Goal: Information Seeking & Learning: Learn about a topic

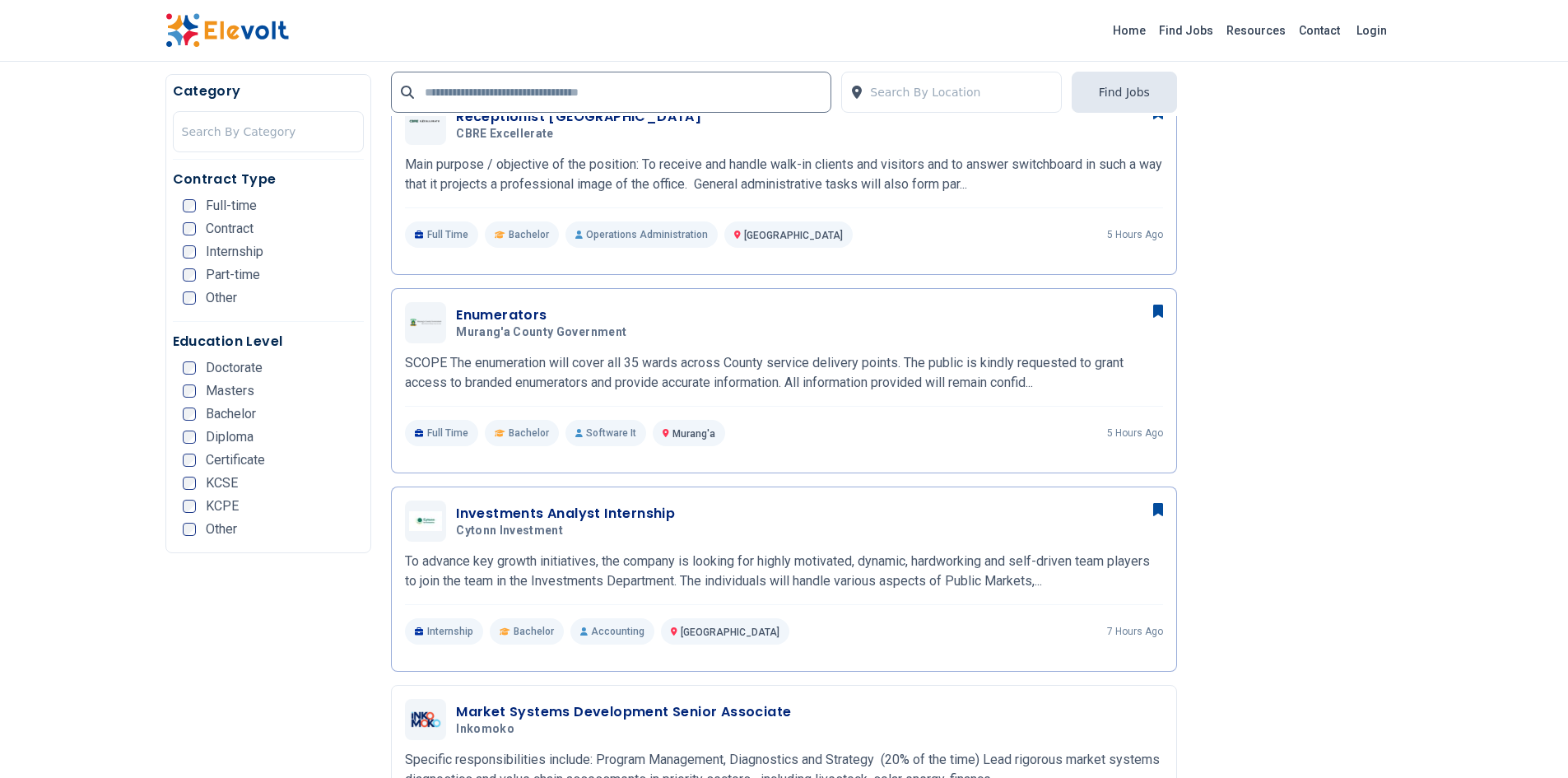
scroll to position [663, 0]
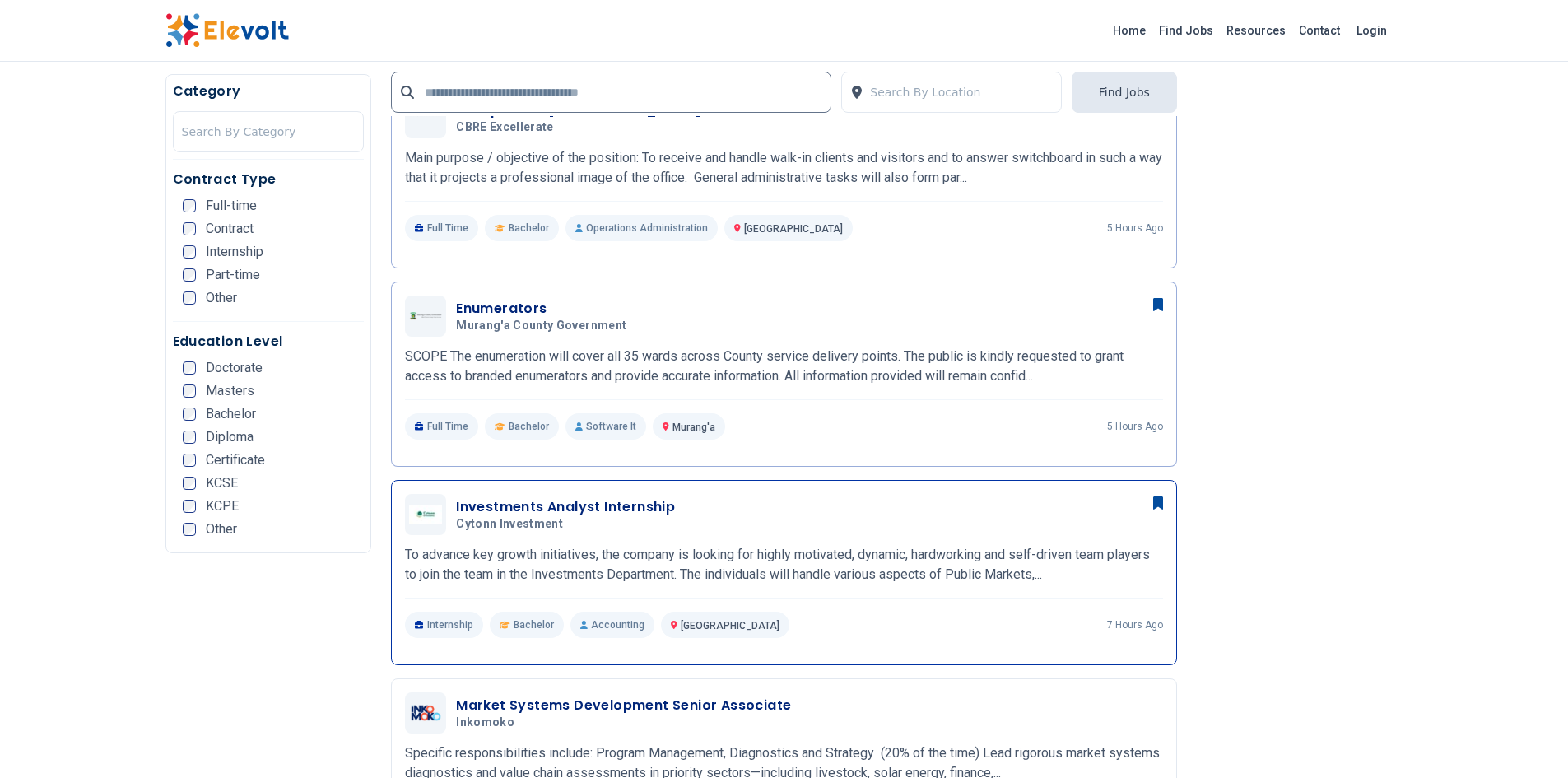
click at [639, 497] on div "Investments Analyst Internship Cytonn Investment 09/01/2025 10/01/2025" at bounding box center [784, 514] width 758 height 41
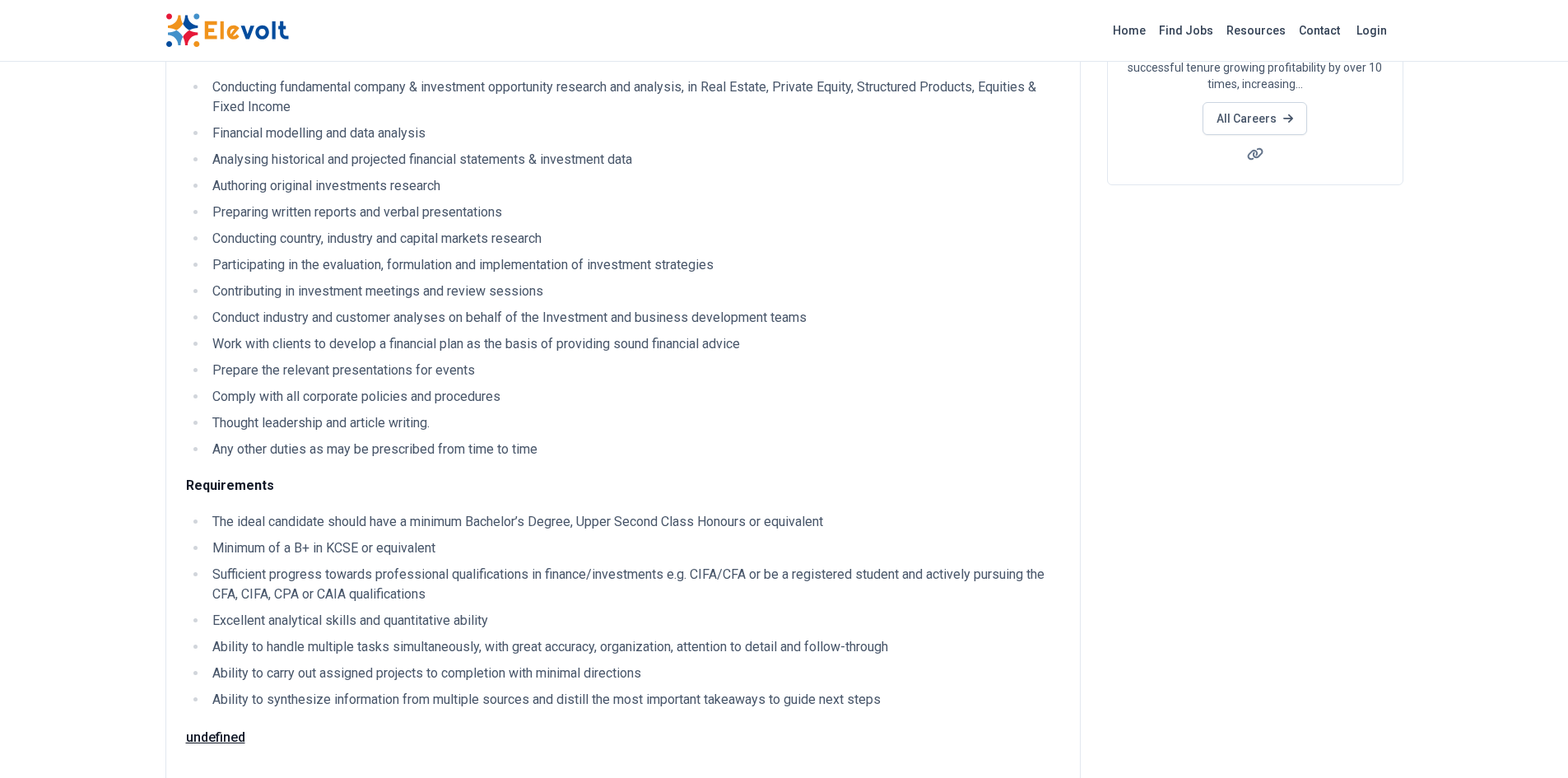
scroll to position [277, 0]
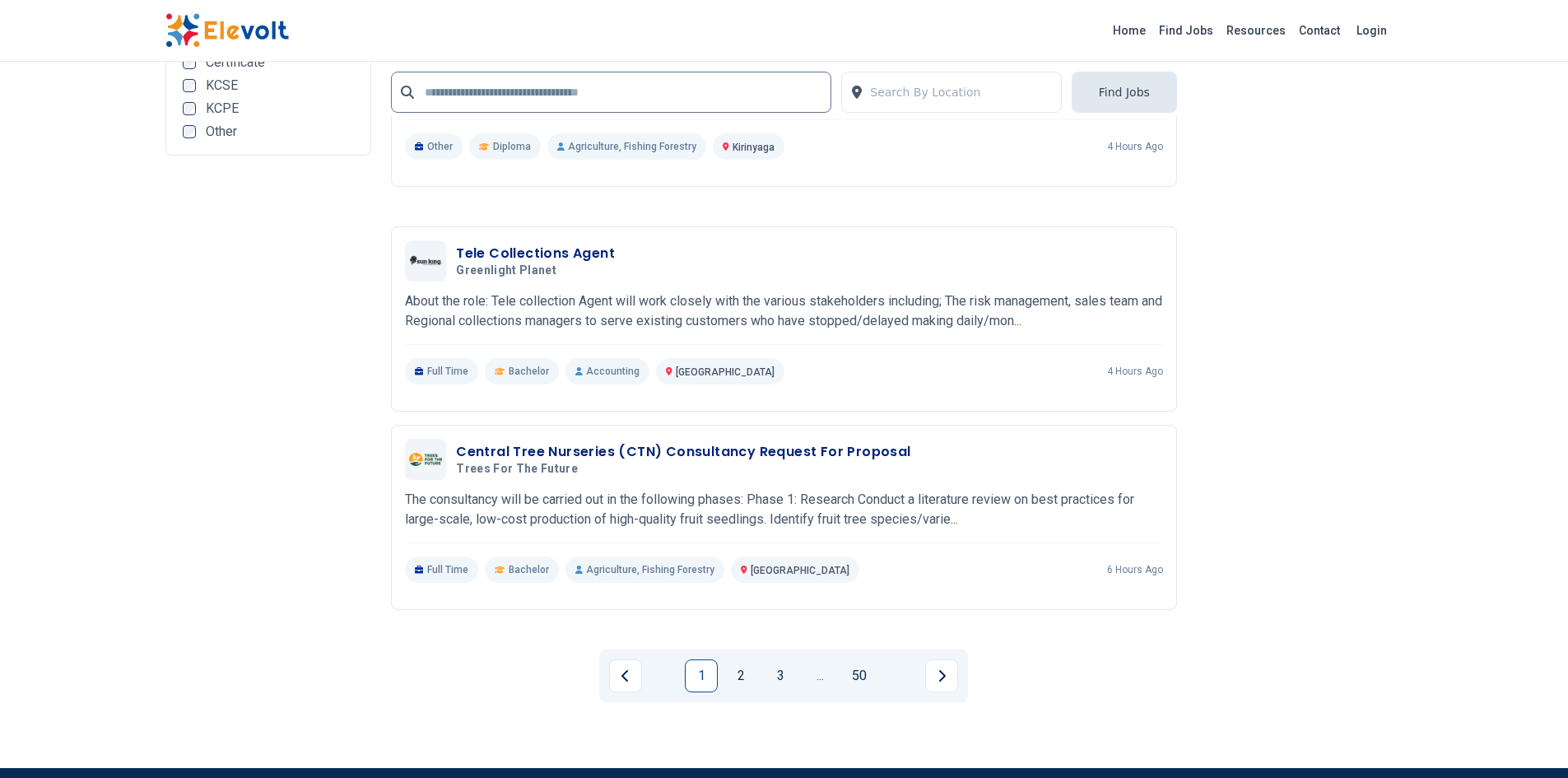
scroll to position [2984, 0]
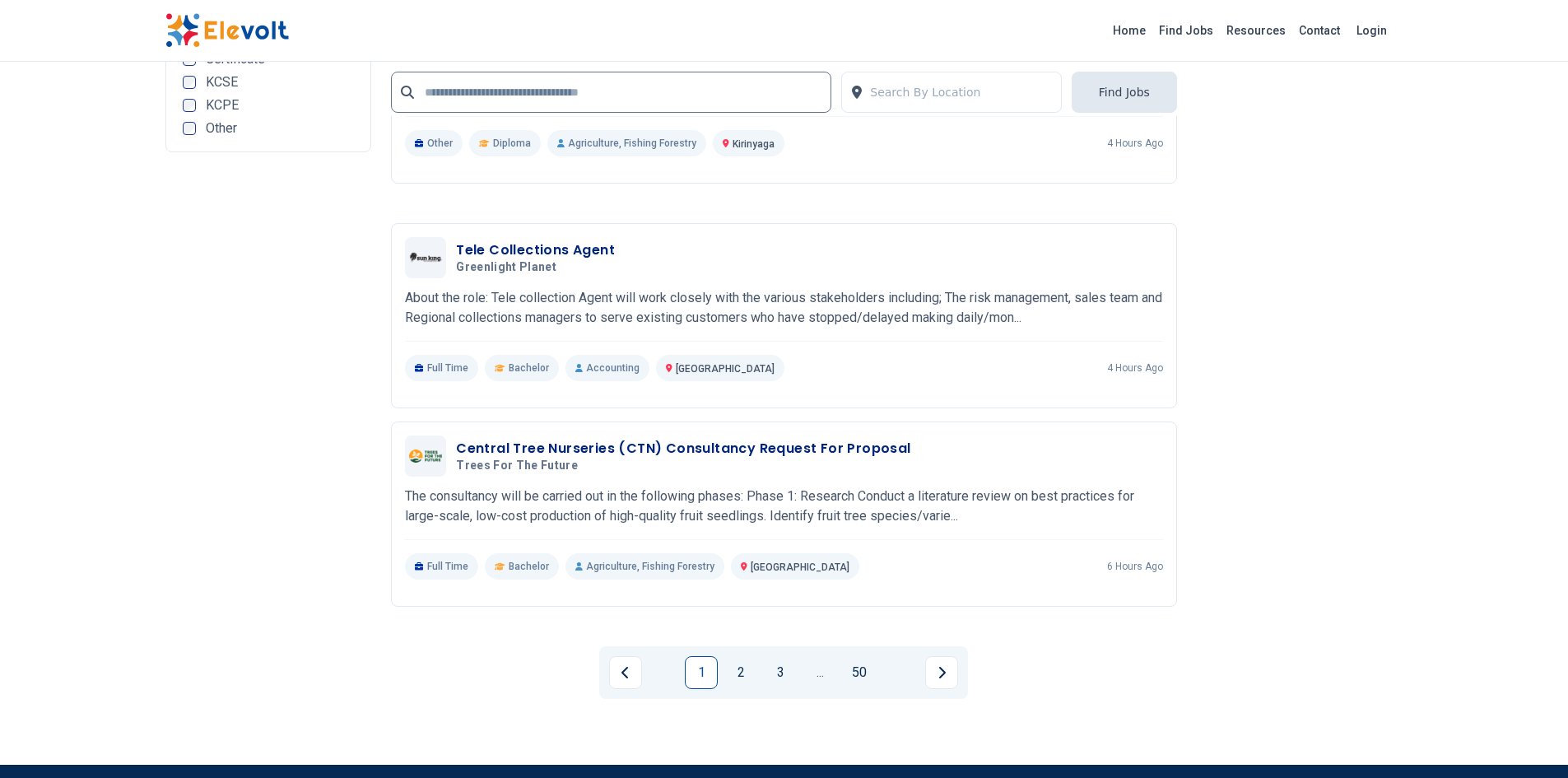
click at [741, 699] on div "1 2 3 ... 50" at bounding box center [784, 673] width 369 height 53
click at [746, 672] on link "2" at bounding box center [742, 673] width 33 height 33
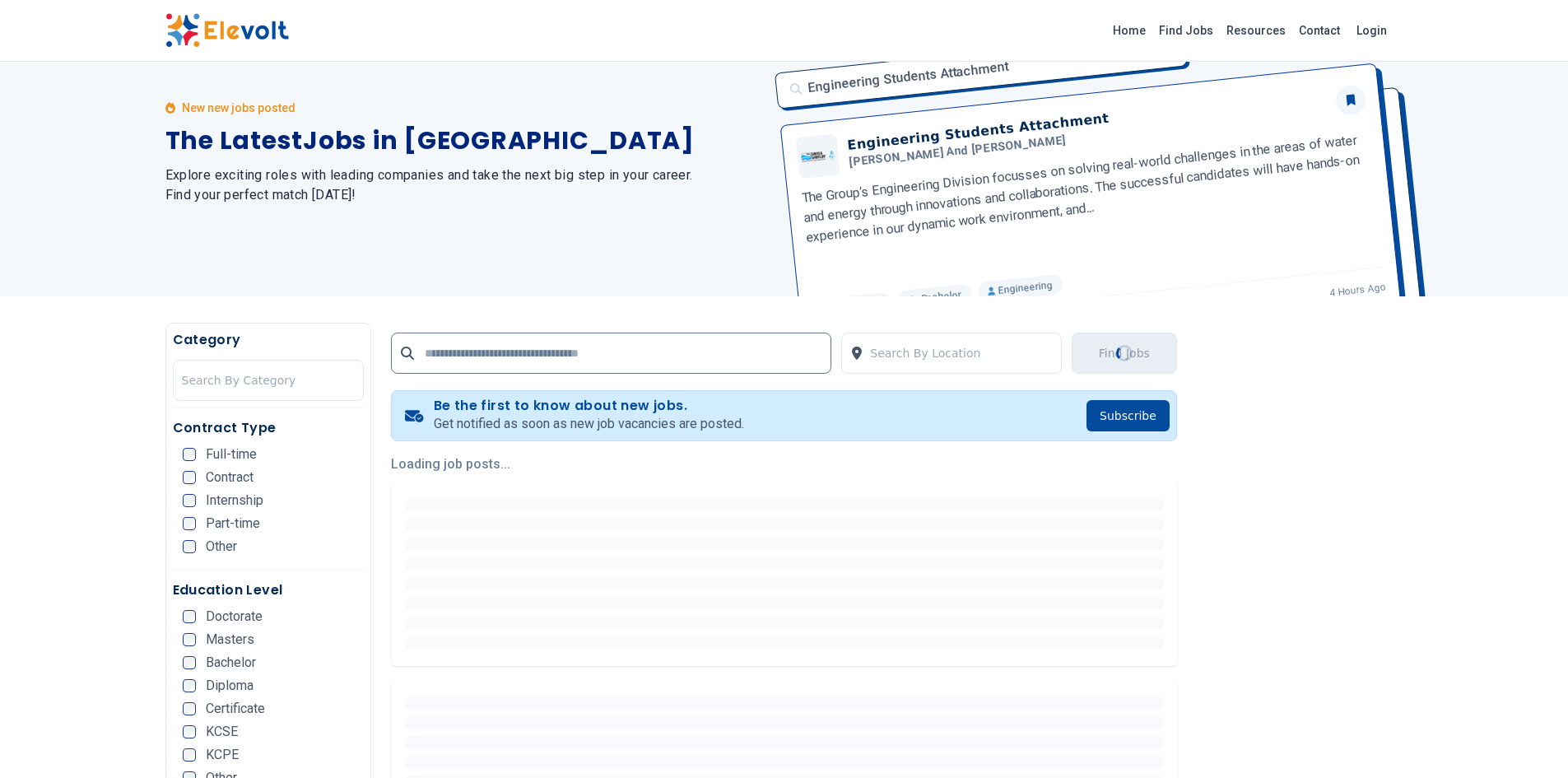
scroll to position [0, 0]
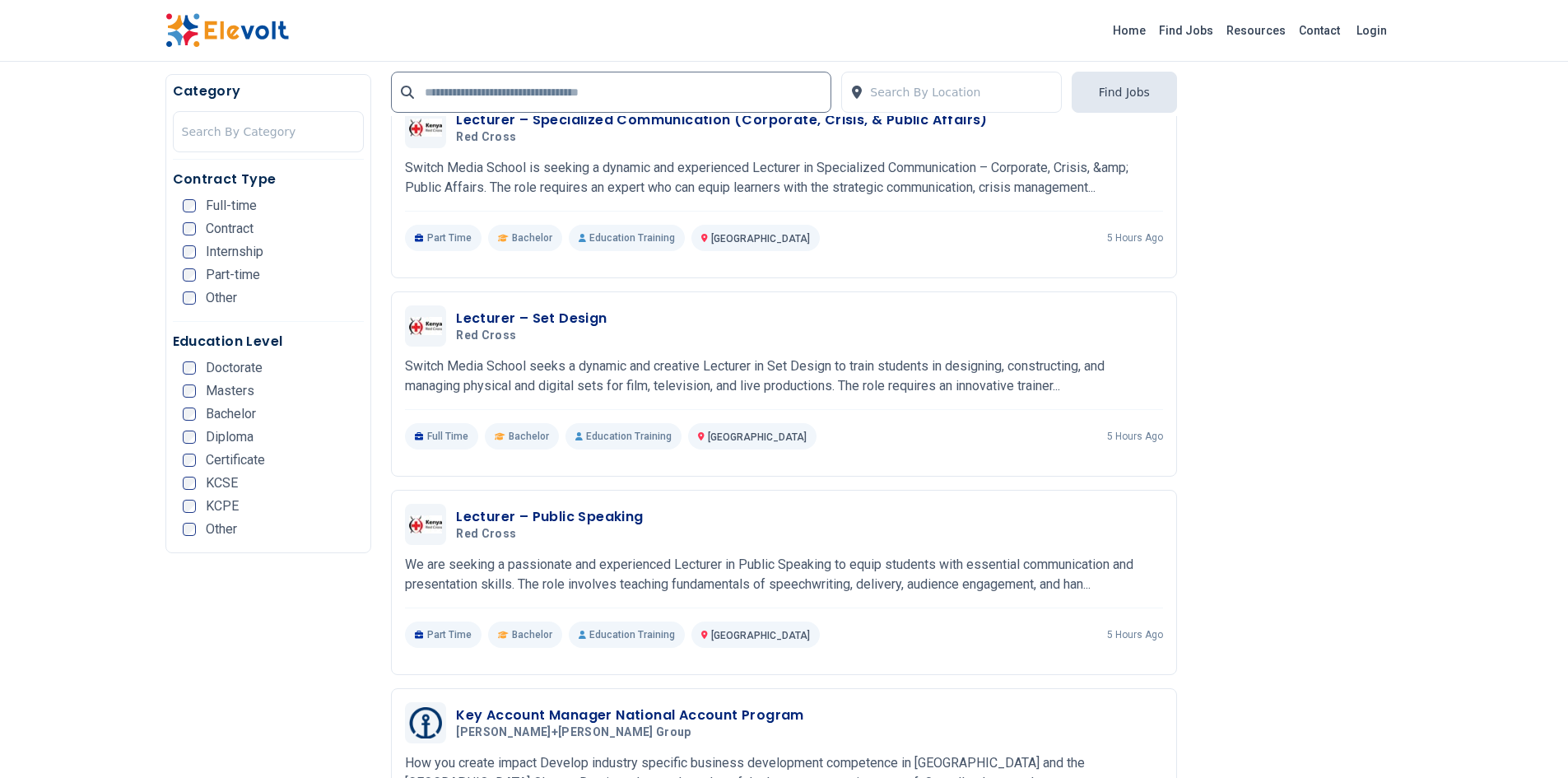
scroll to position [2301, 0]
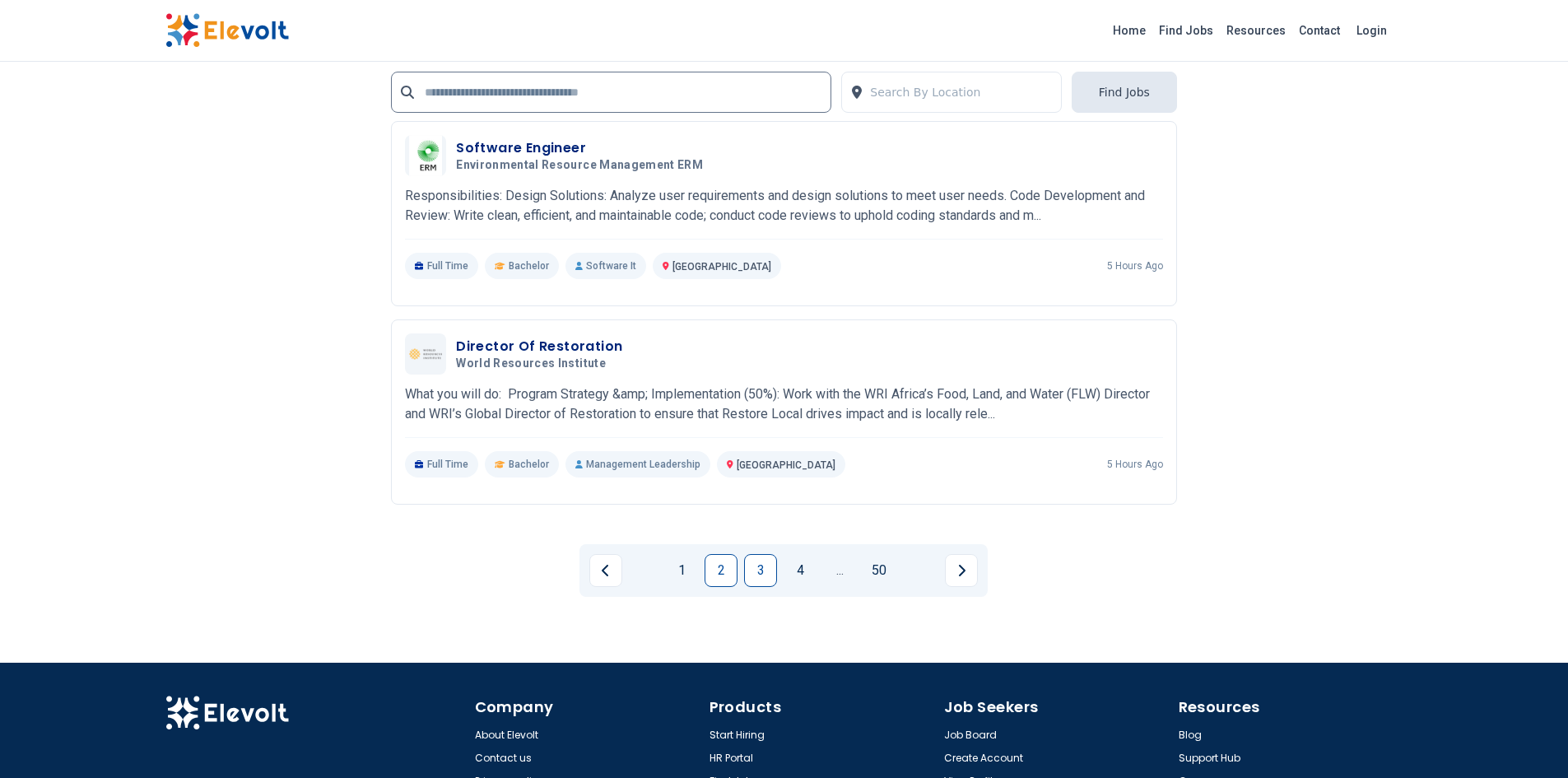
click at [769, 566] on link "3" at bounding box center [761, 571] width 33 height 33
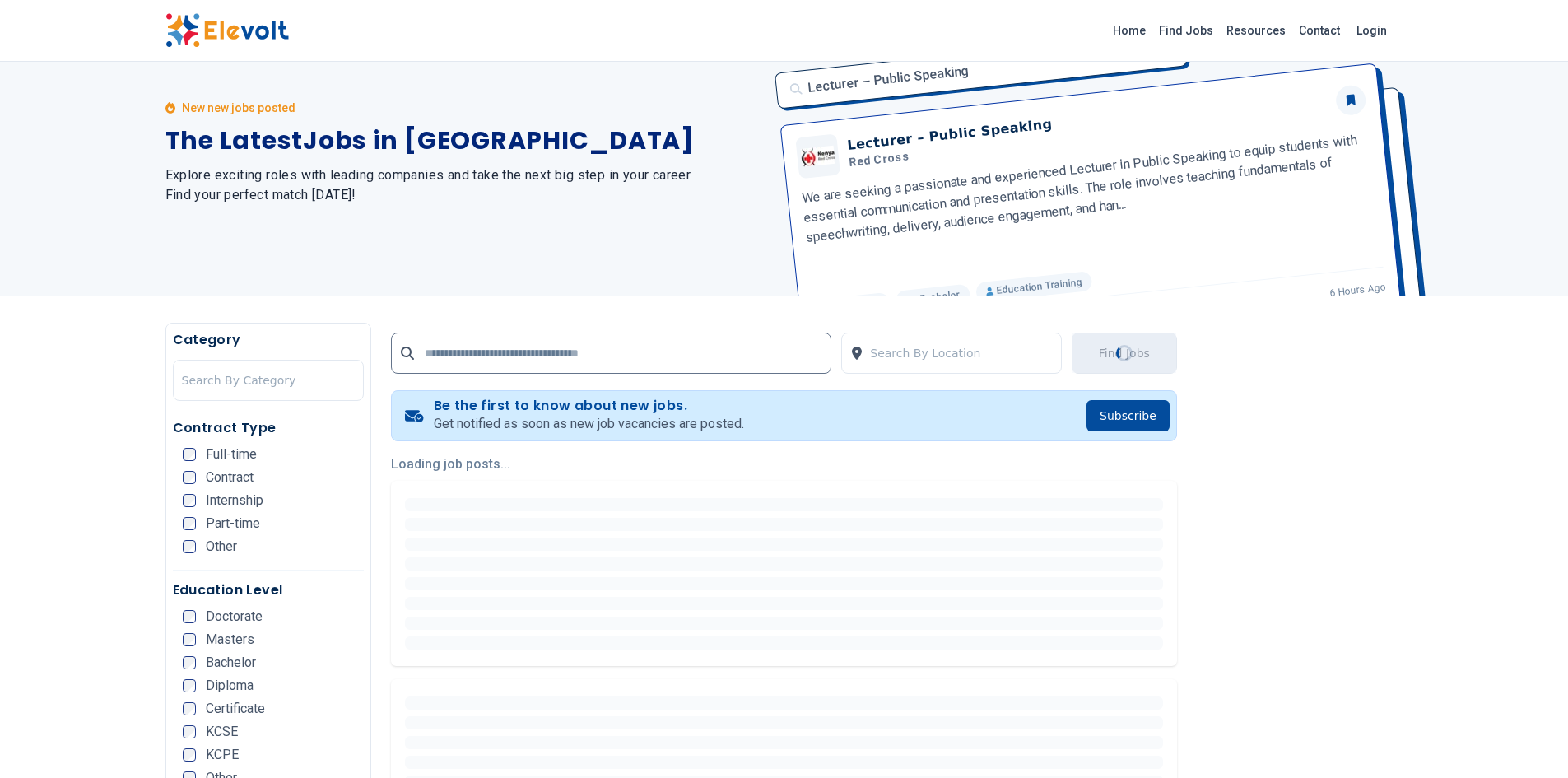
scroll to position [0, 0]
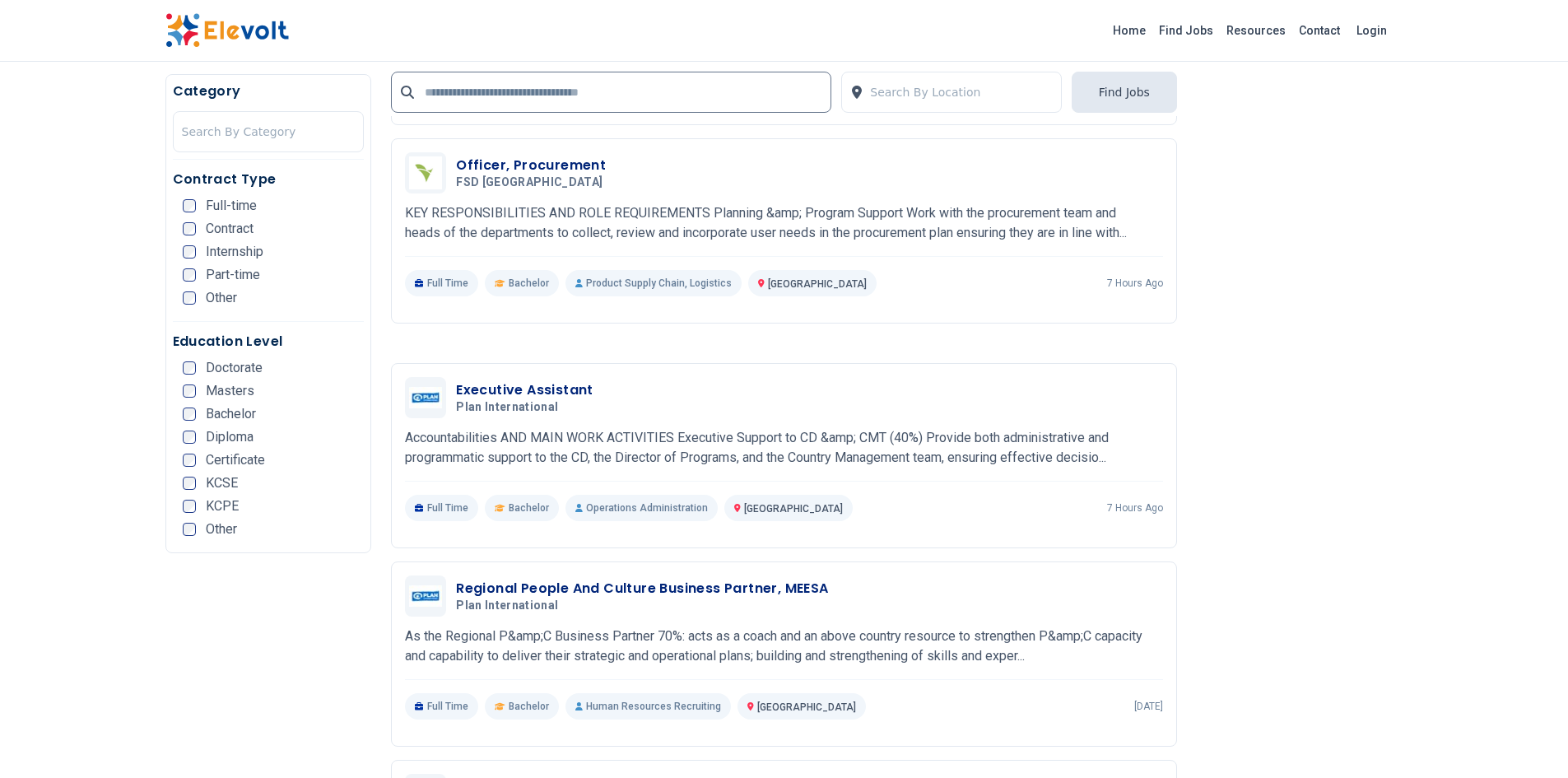
scroll to position [2033, 0]
